Goal: Information Seeking & Learning: Learn about a topic

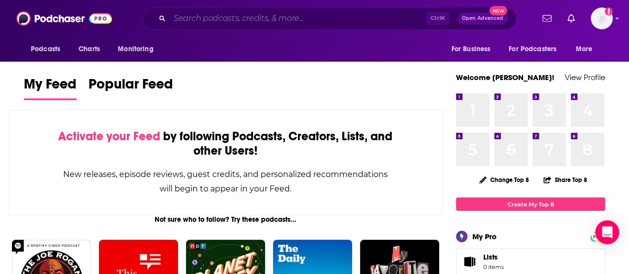
click at [252, 14] on input "Search podcasts, credits, & more..." at bounding box center [298, 18] width 257 height 16
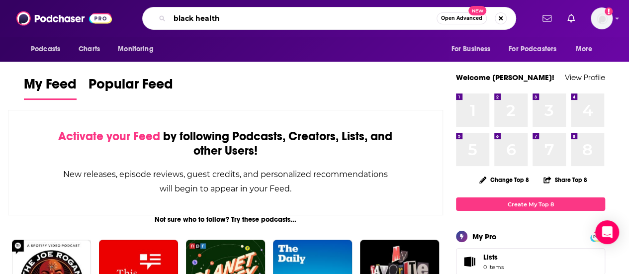
type input "black health"
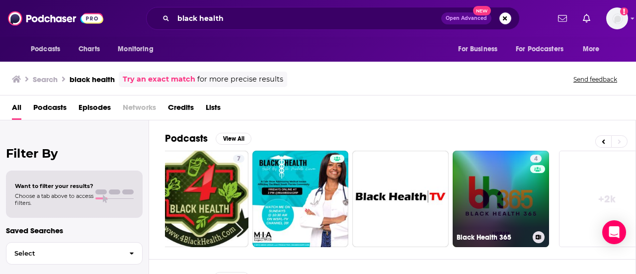
scroll to position [0, 441]
